Goal: Task Accomplishment & Management: Manage account settings

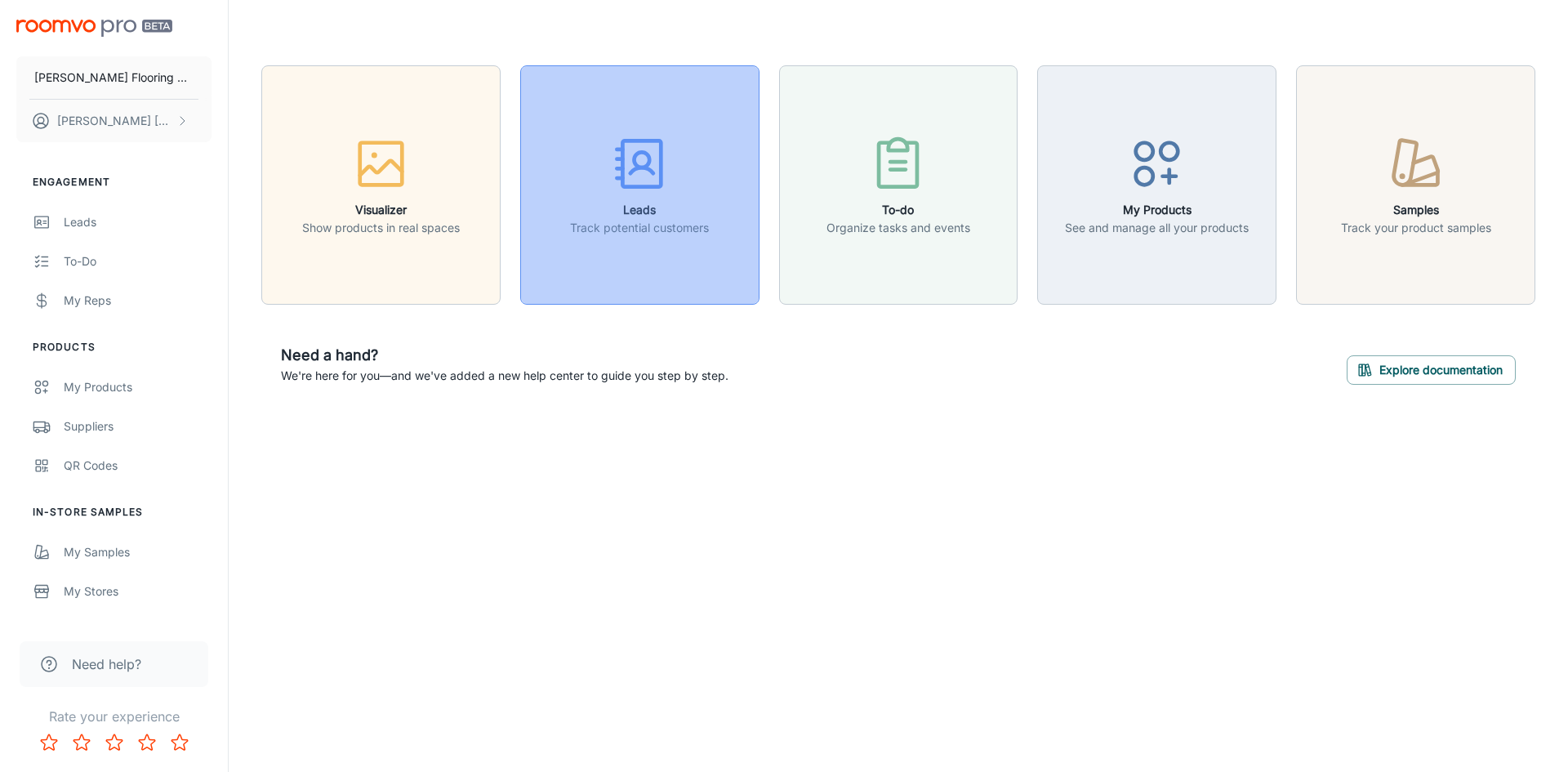
click at [624, 216] on h6 "Leads" at bounding box center [639, 209] width 138 height 18
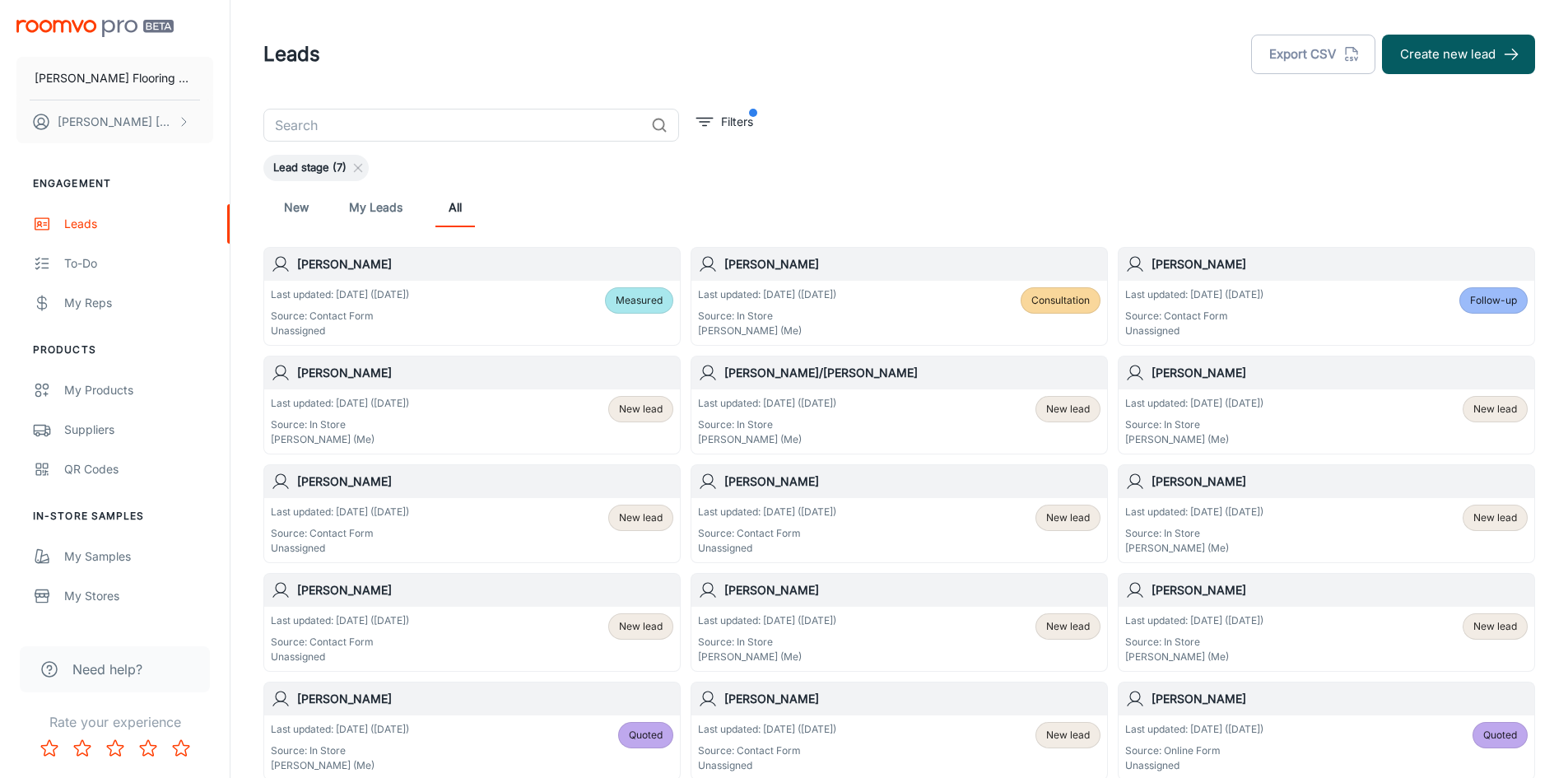
click at [836, 420] on p "Source: In Store" at bounding box center [767, 425] width 139 height 15
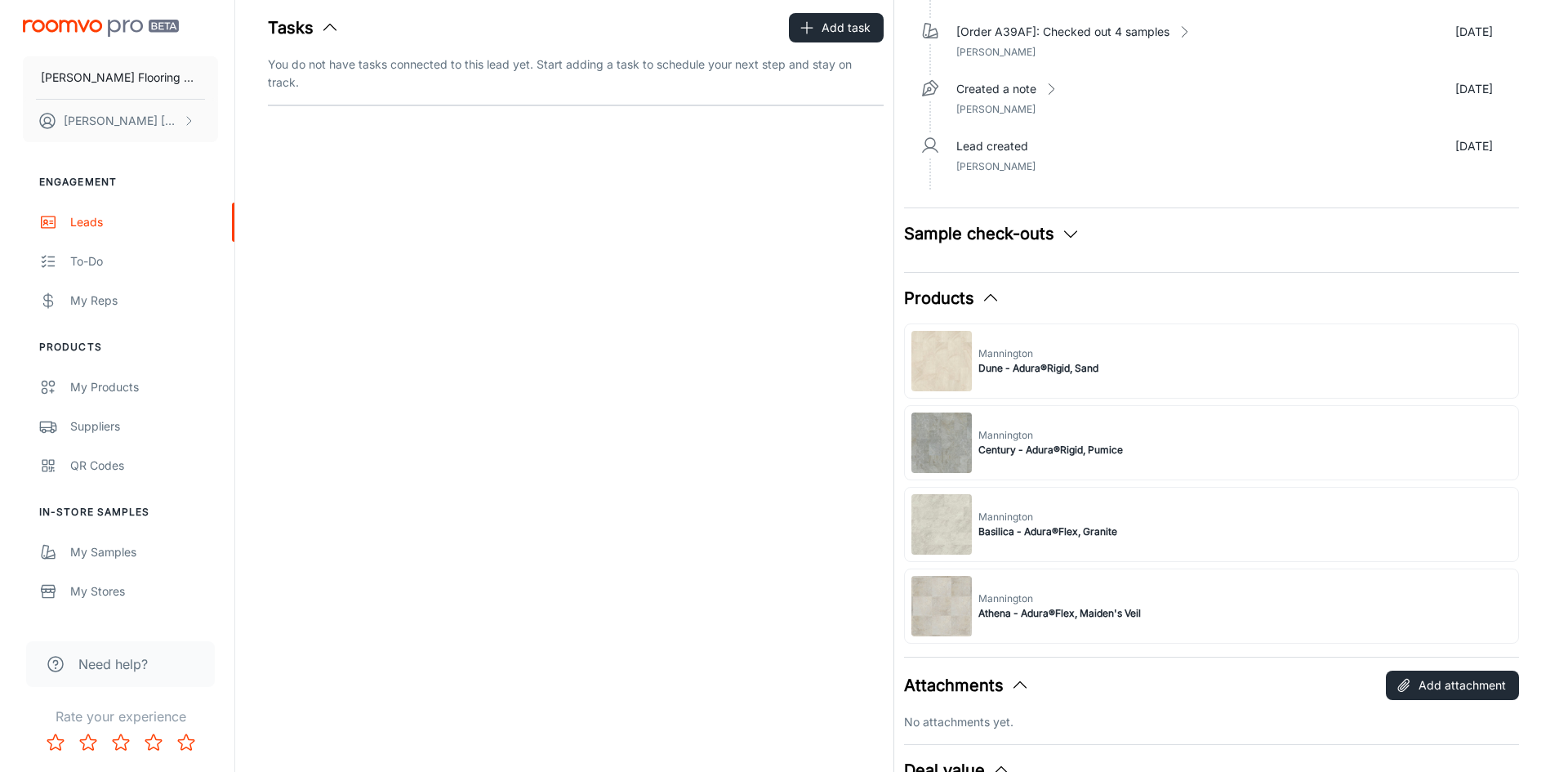
scroll to position [490, 0]
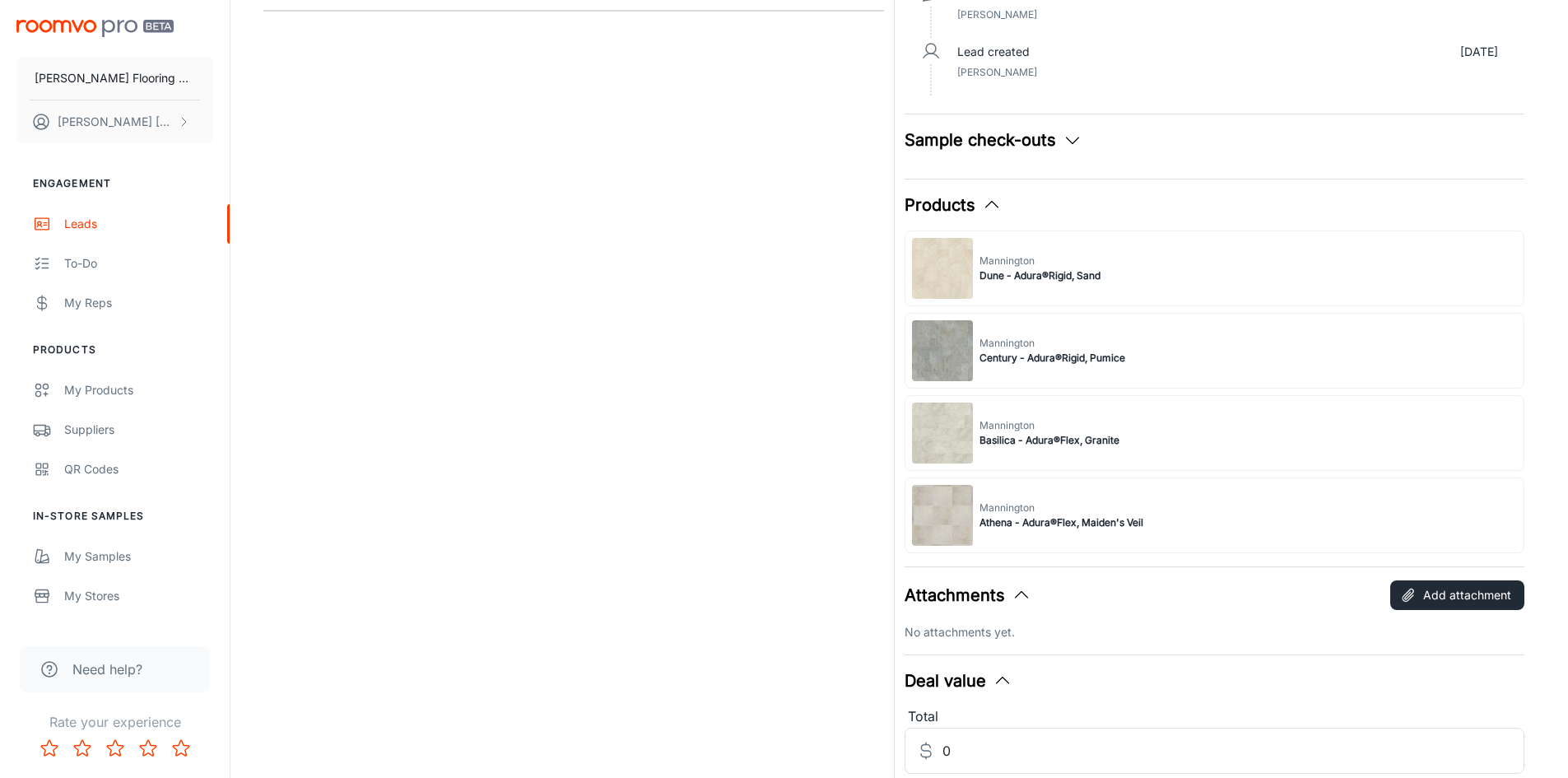
click at [996, 143] on button "Sample check-outs" at bounding box center [994, 139] width 178 height 24
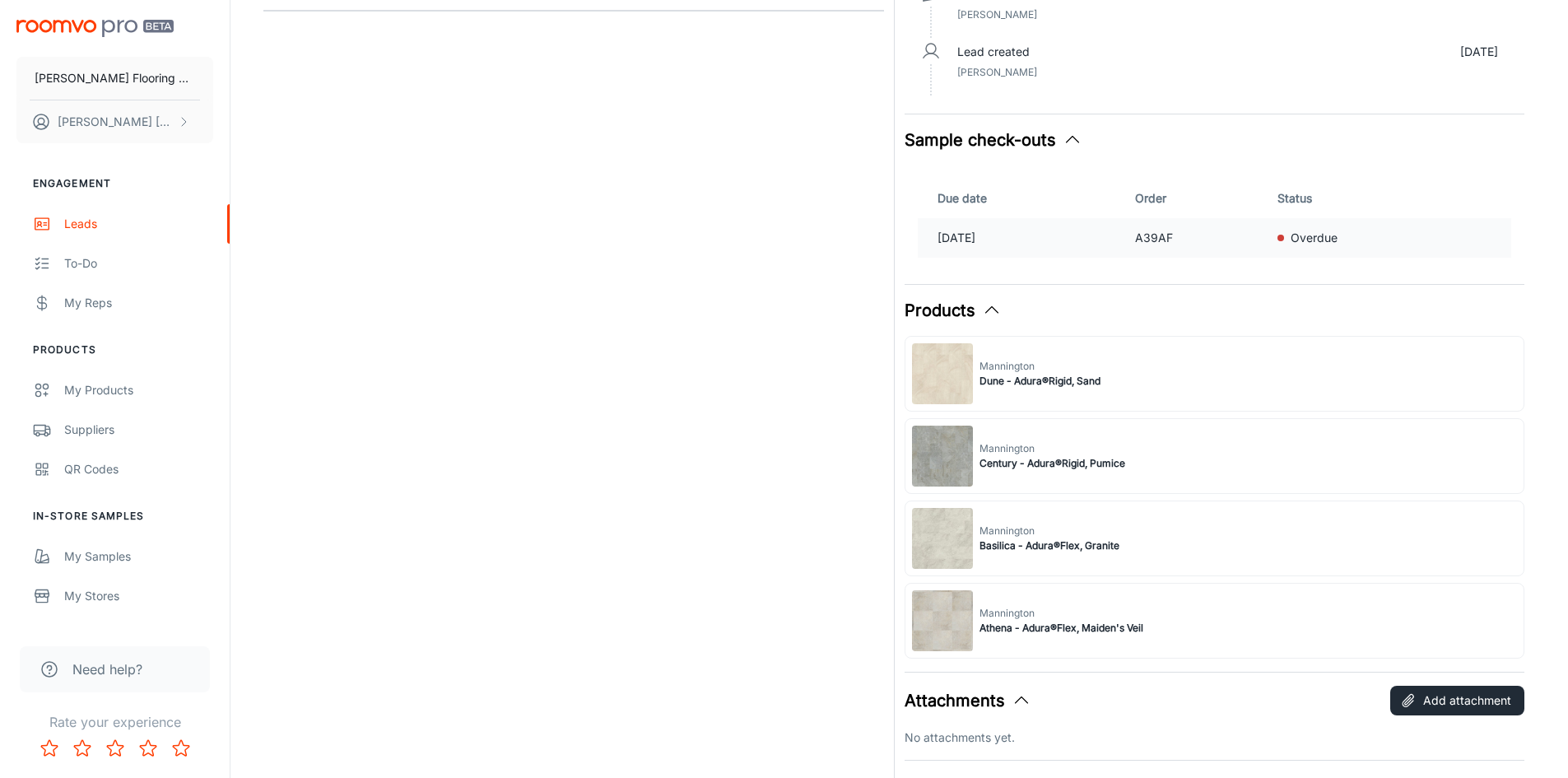
click at [1323, 235] on p "Overdue" at bounding box center [1314, 237] width 47 height 18
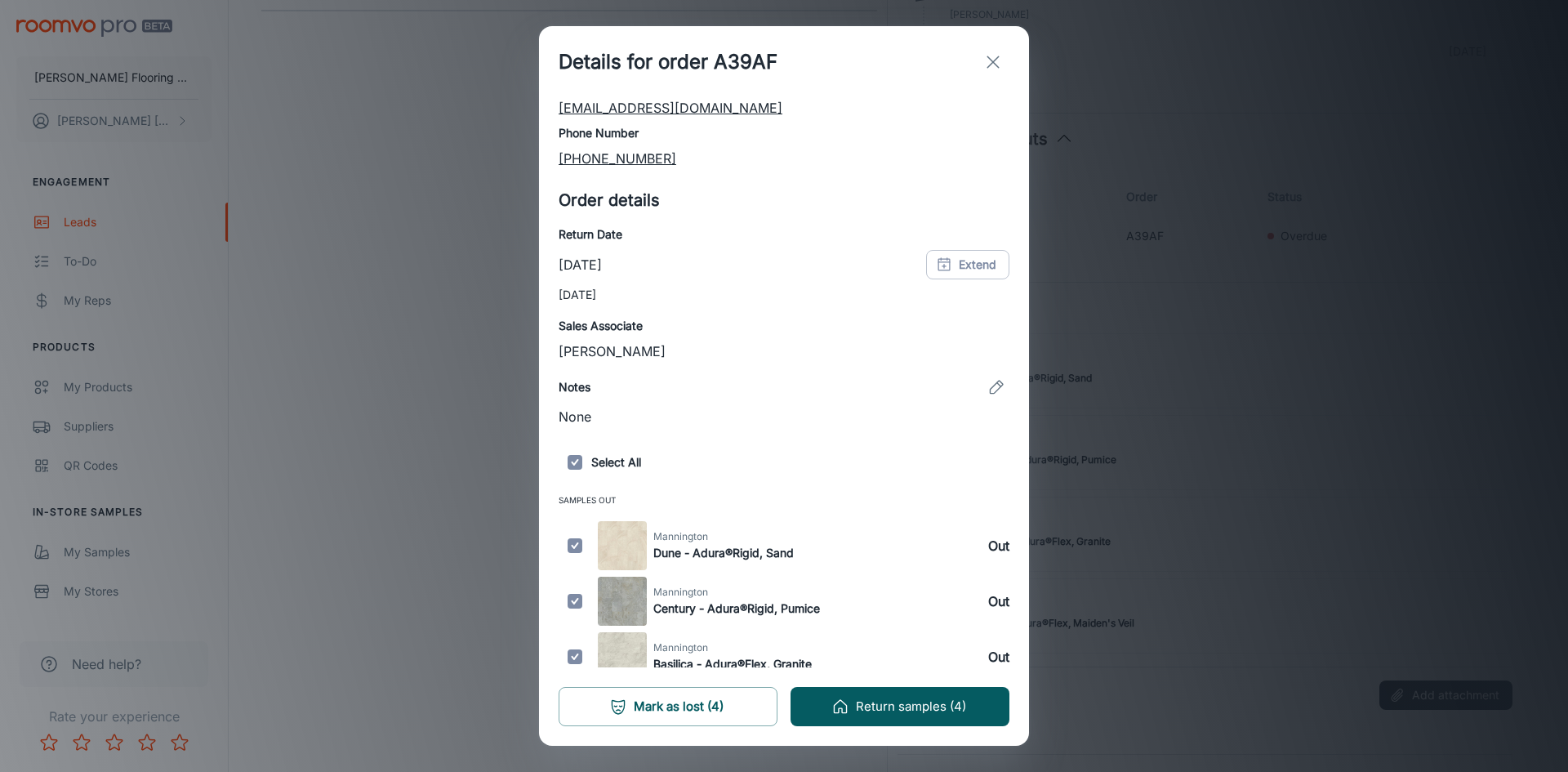
scroll to position [182, 0]
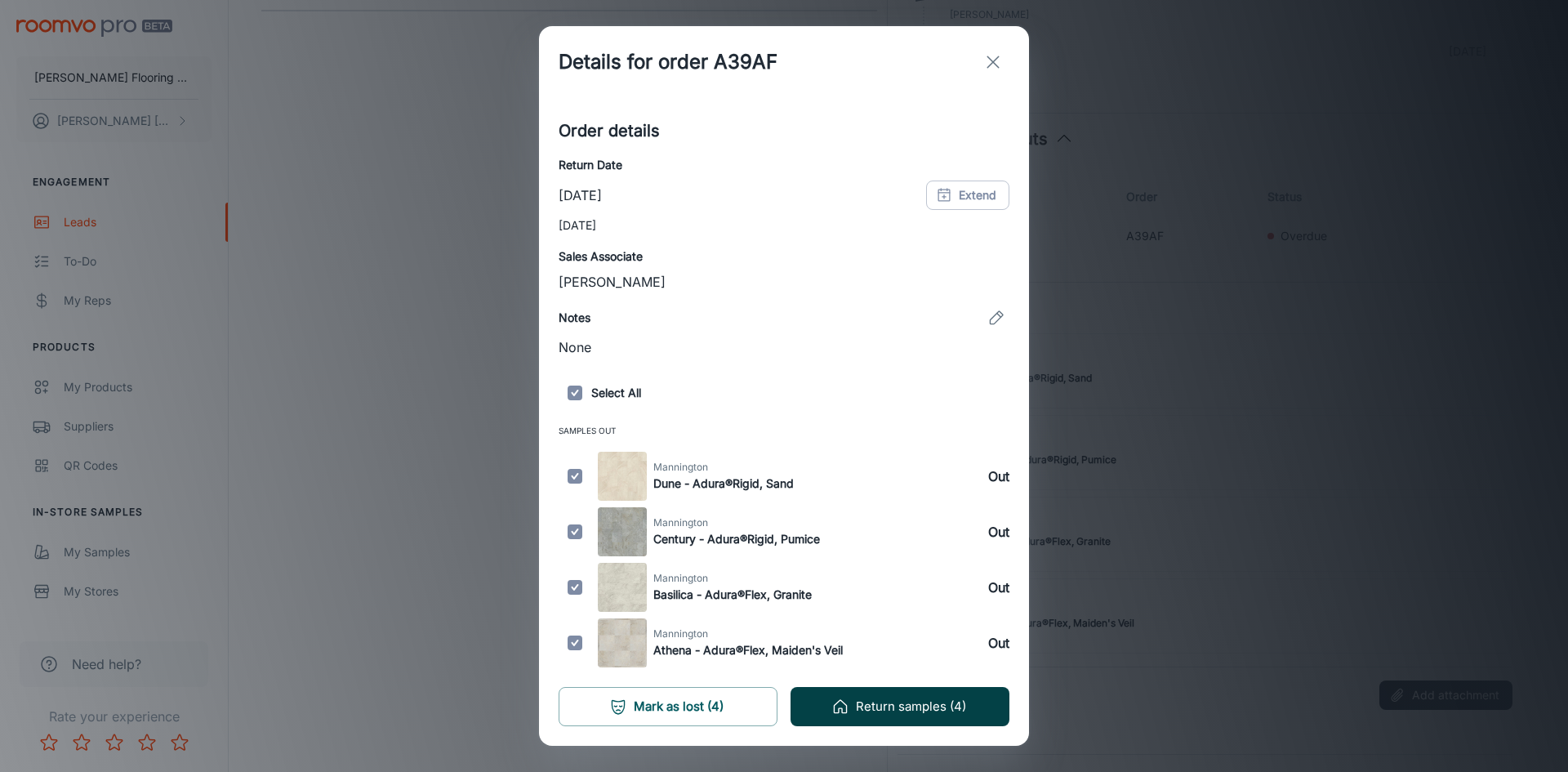
click at [879, 705] on button "Return samples (4)" at bounding box center [900, 706] width 219 height 39
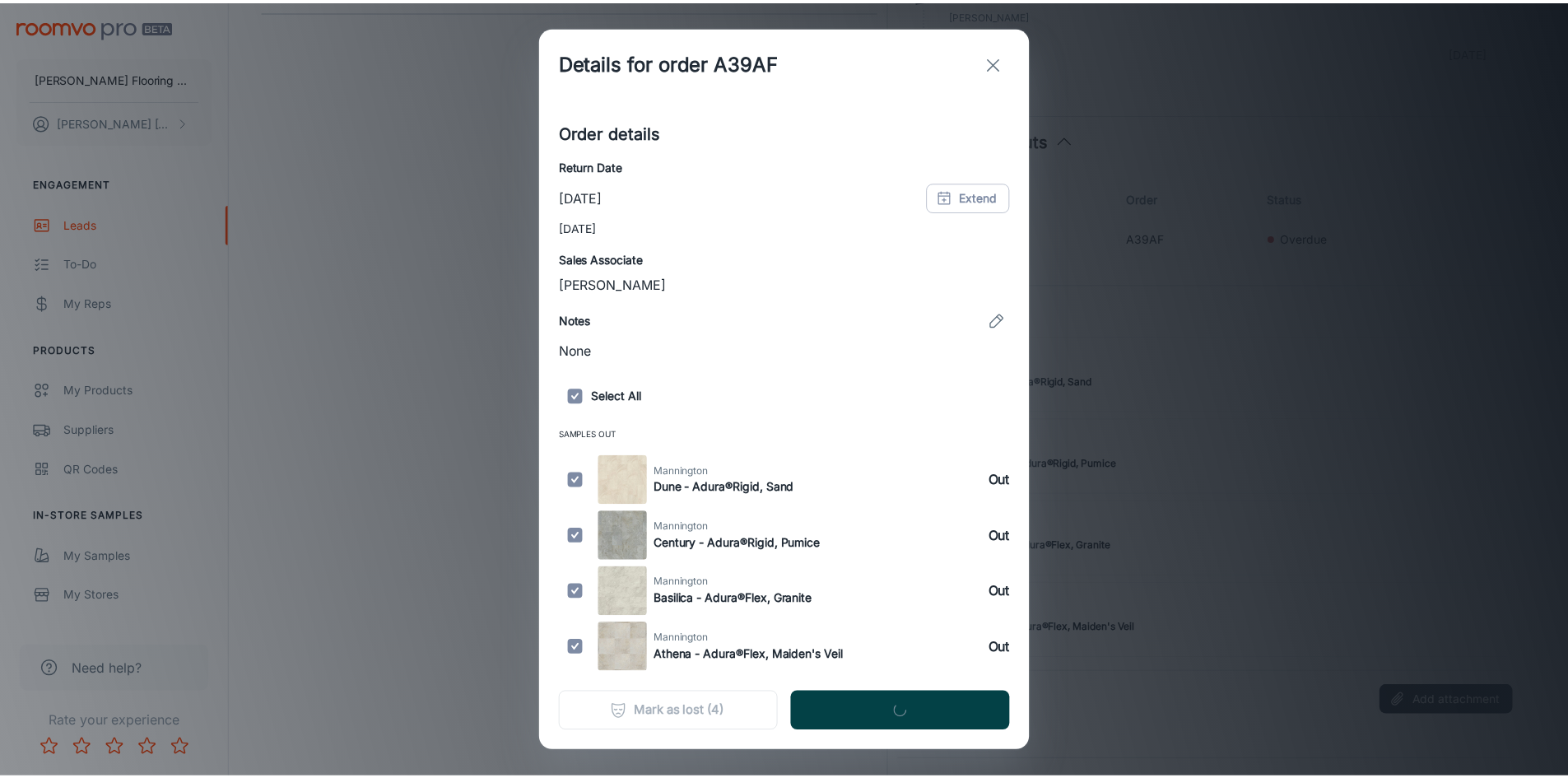
scroll to position [0, 0]
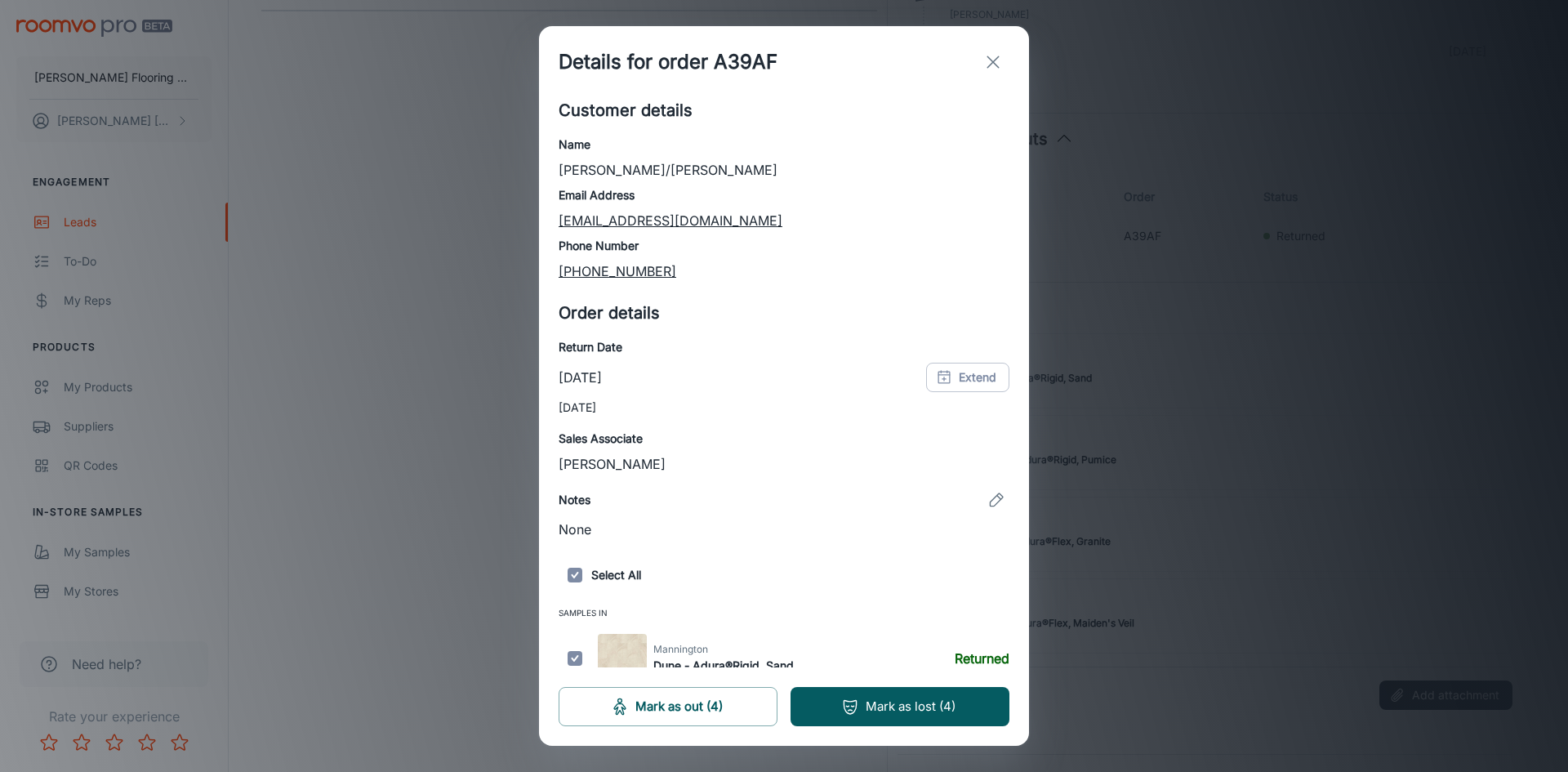
click at [994, 62] on line "exit" at bounding box center [993, 62] width 11 height 11
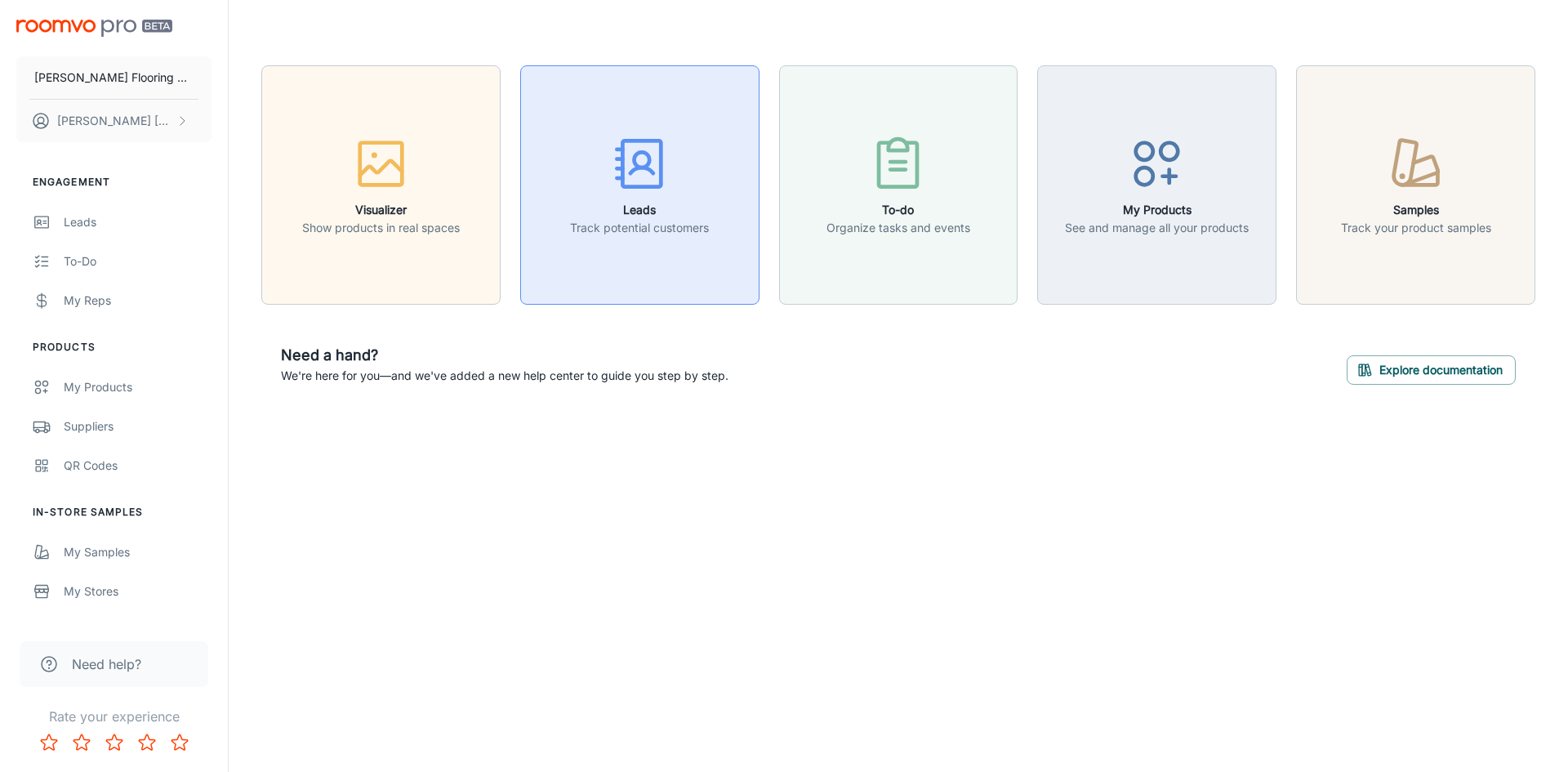
click at [647, 211] on h6 "Leads" at bounding box center [639, 209] width 138 height 18
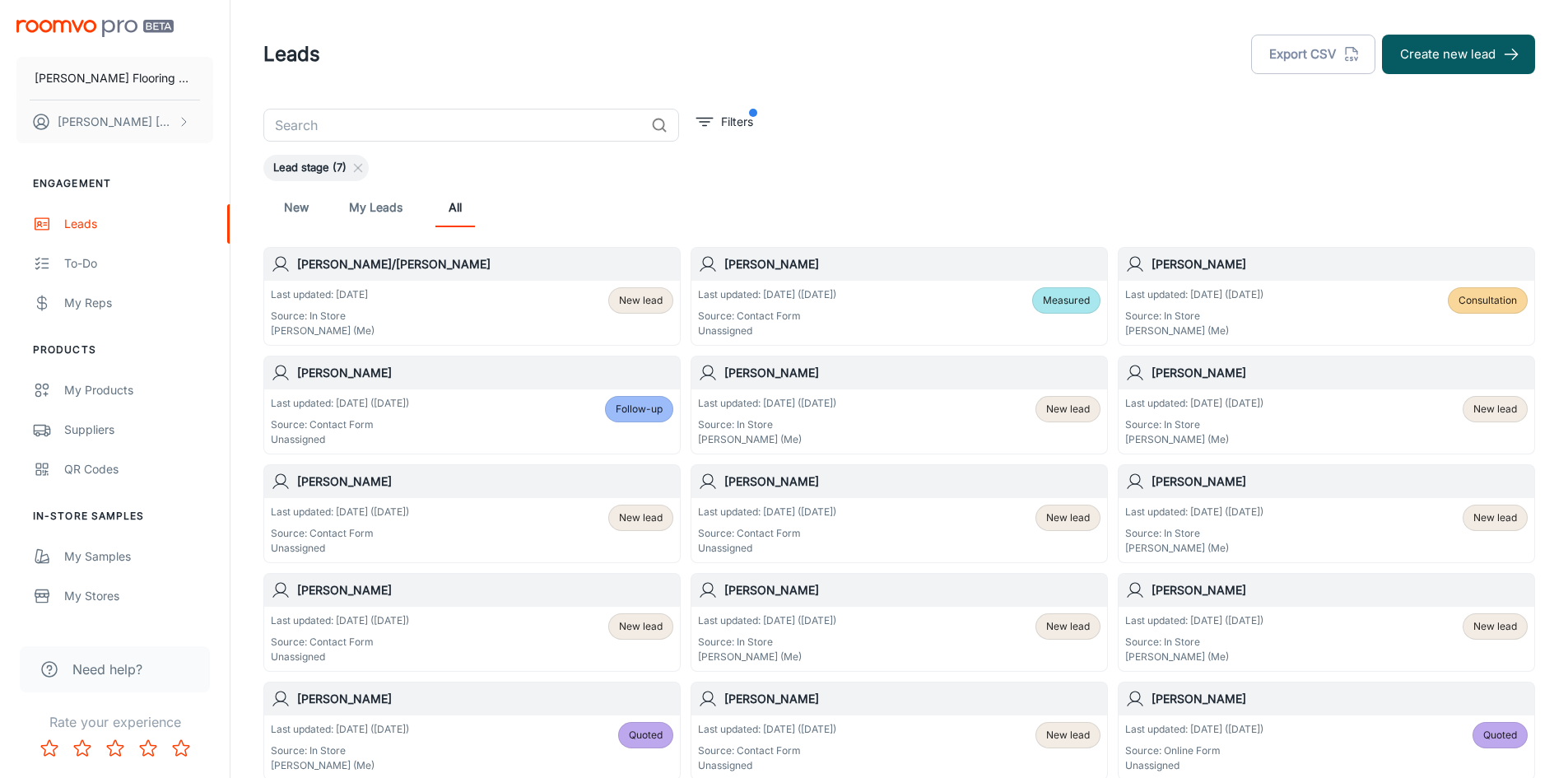
click at [443, 322] on div "Last updated: [DATE] Source: In Store [PERSON_NAME] (Me) New lead" at bounding box center [472, 313] width 403 height 51
